Goal: Task Accomplishment & Management: Manage account settings

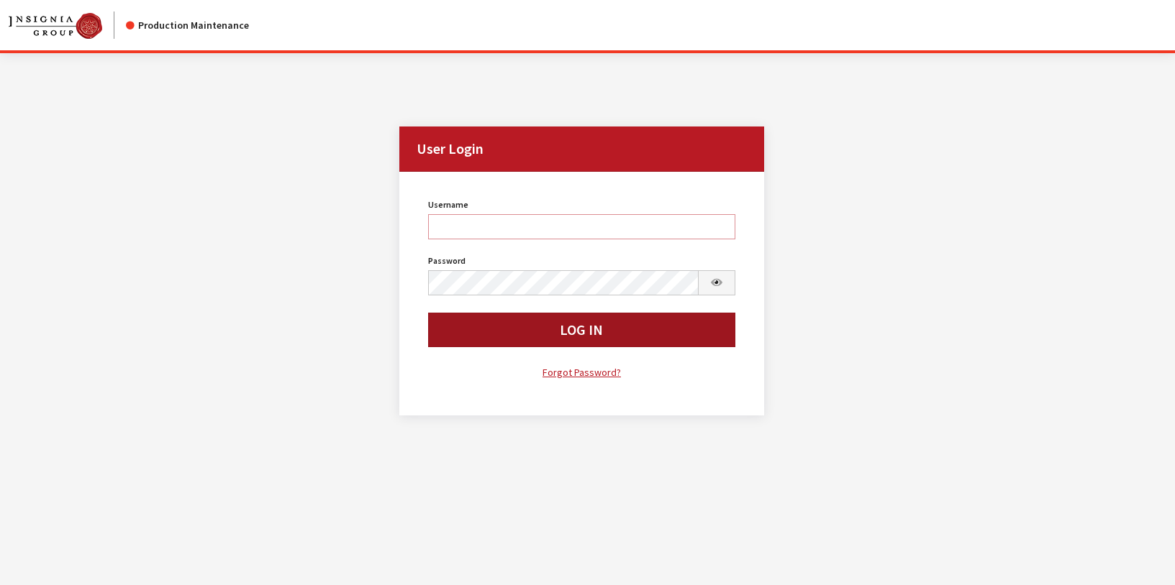
type input "rgoodwin"
click at [462, 334] on button "Log In" at bounding box center [581, 330] width 307 height 35
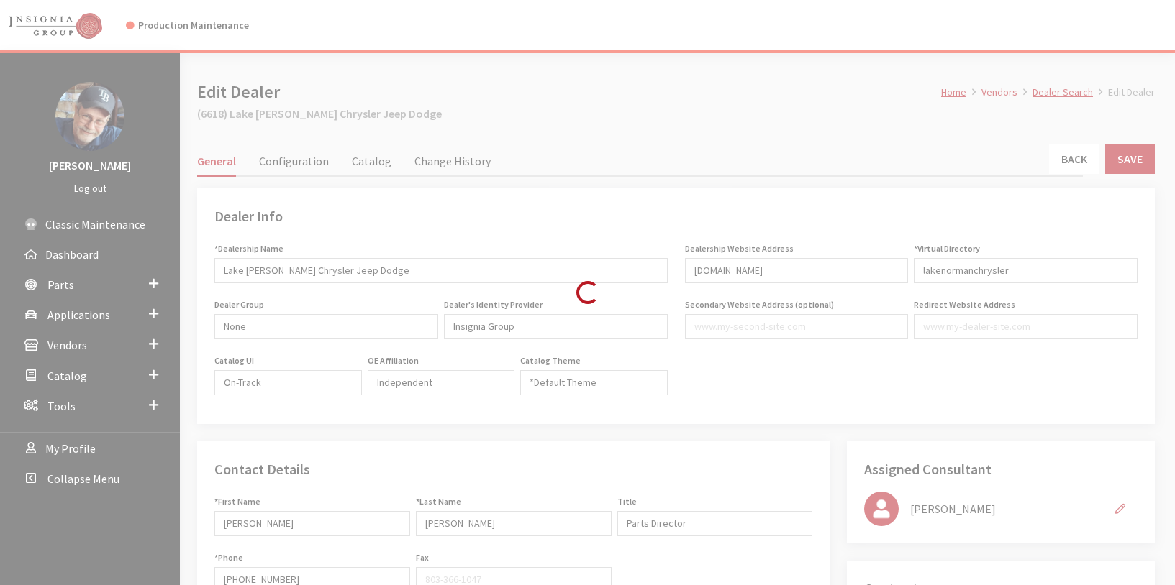
type input "499.00"
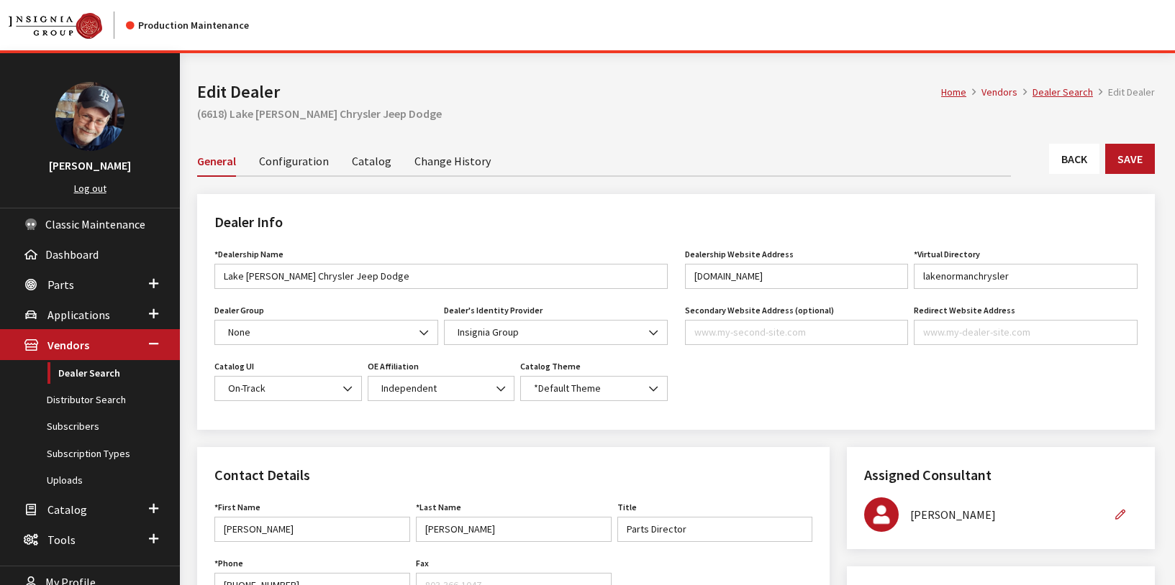
click at [367, 163] on link "Catalog" at bounding box center [372, 160] width 40 height 30
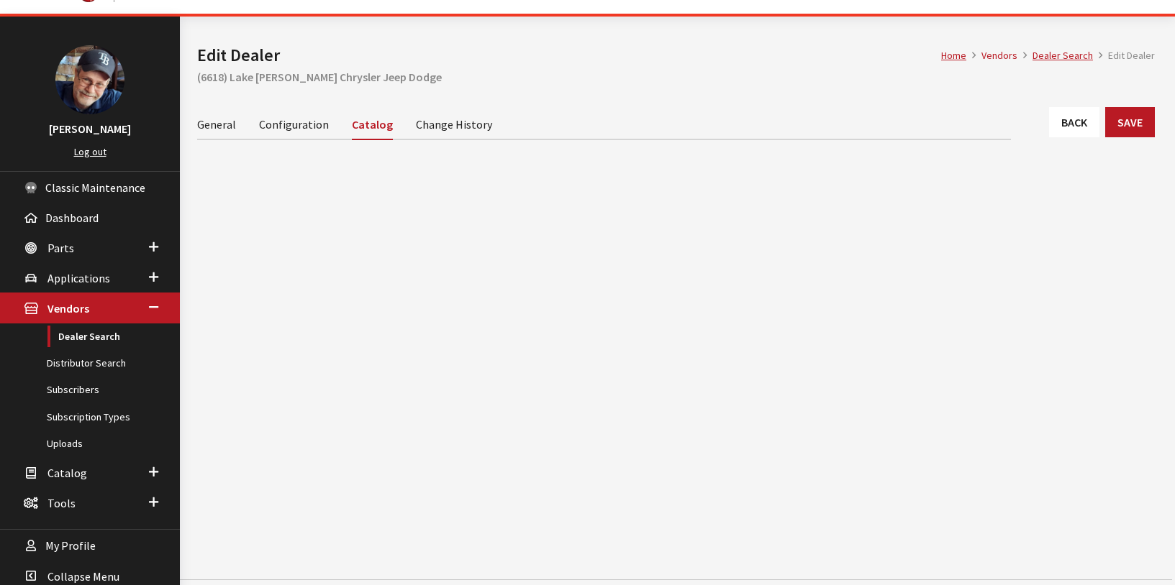
scroll to position [54, 0]
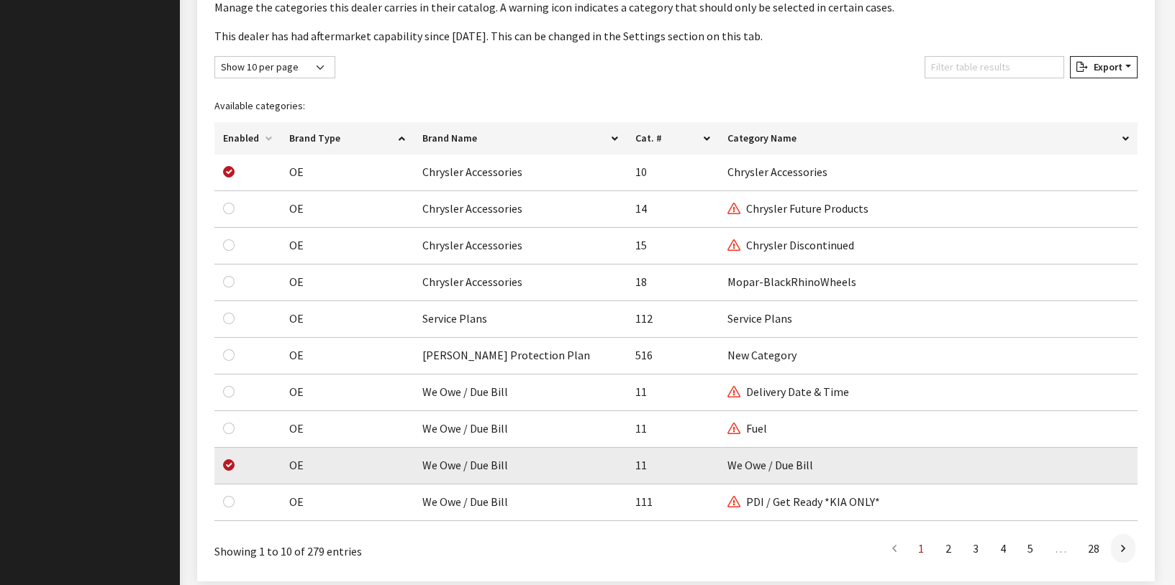
scroll to position [983, 0]
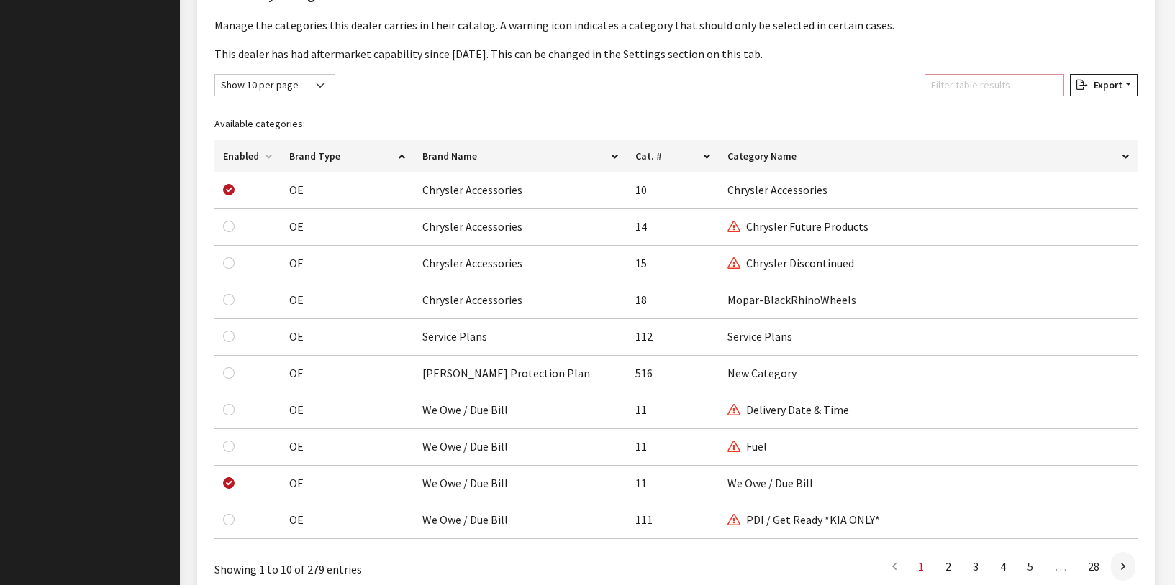
click at [962, 81] on input "Filter table results" at bounding box center [994, 85] width 140 height 22
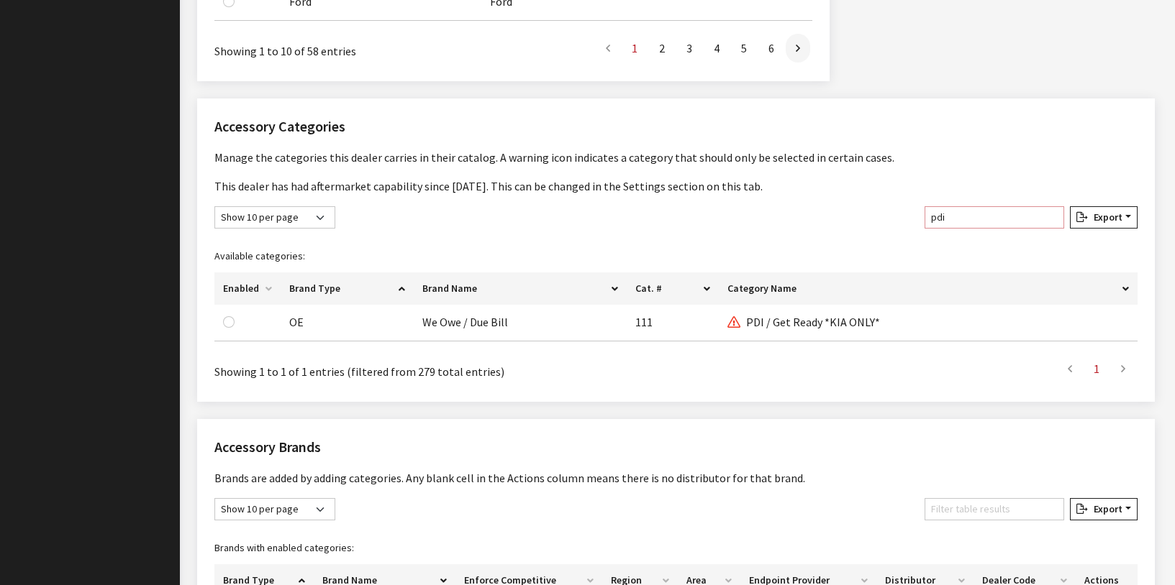
scroll to position [861, 0]
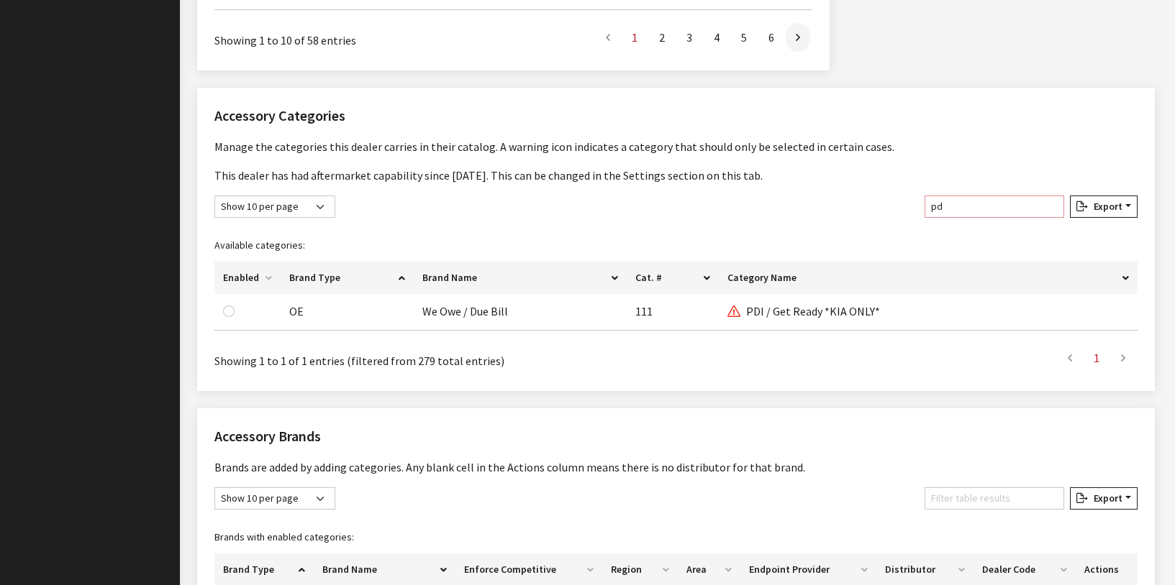
type input "p"
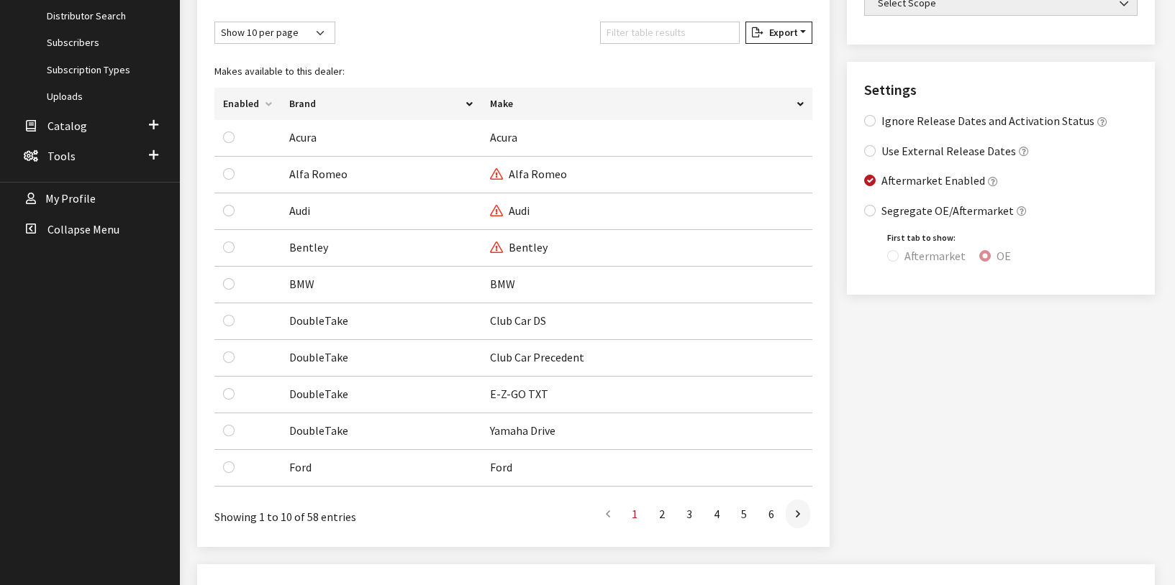
scroll to position [383, 0]
type input "we"
